Goal: Task Accomplishment & Management: Use online tool/utility

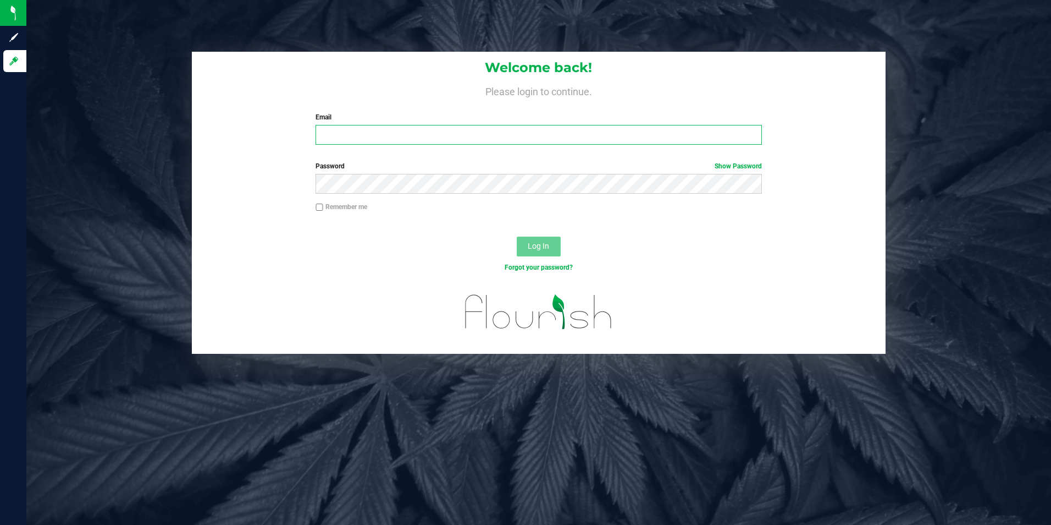
type input "[EMAIL_ADDRESS][DOMAIN_NAME]"
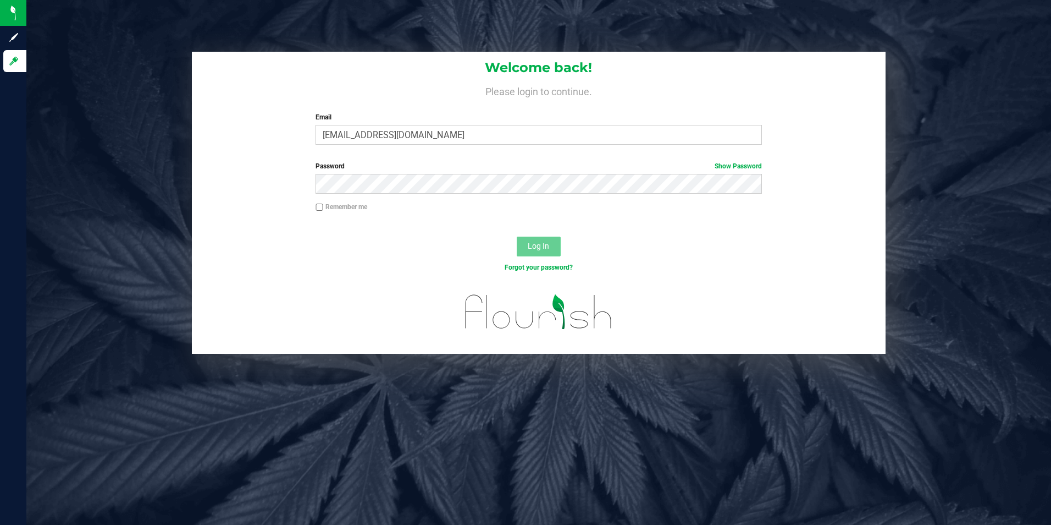
click at [539, 247] on span "Log In" at bounding box center [538, 245] width 21 height 9
